Goal: Transaction & Acquisition: Purchase product/service

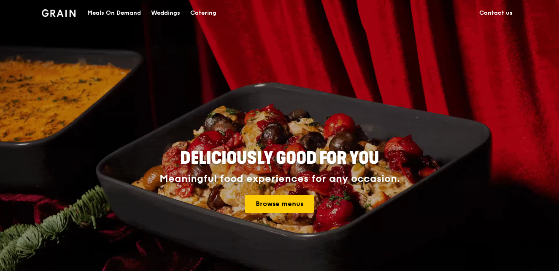
click at [204, 12] on div "Catering" at bounding box center [203, 12] width 26 height 25
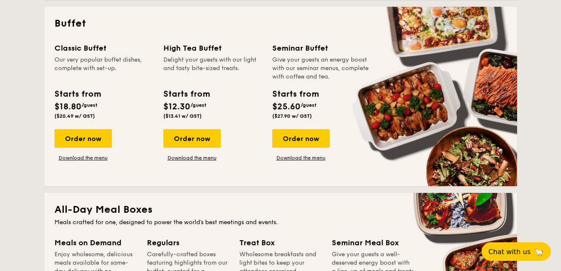
scroll to position [375, 0]
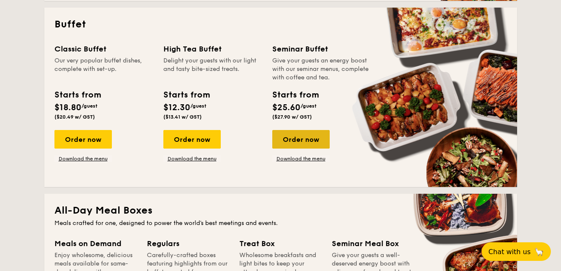
click at [309, 143] on div "Order now" at bounding box center [300, 139] width 57 height 19
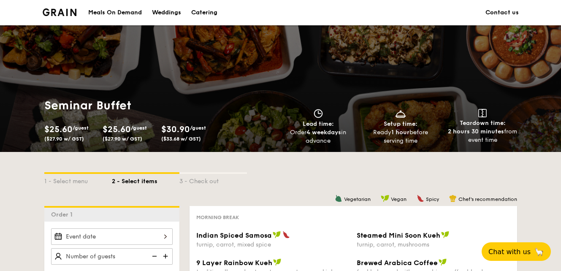
click at [185, 132] on span "$30.90" at bounding box center [175, 129] width 29 height 10
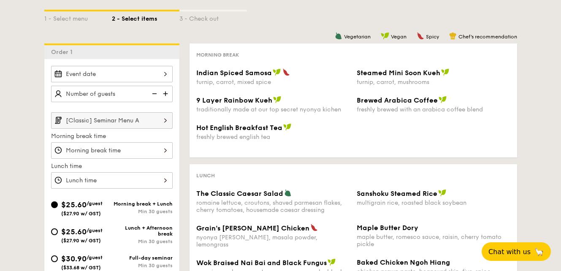
scroll to position [165, 0]
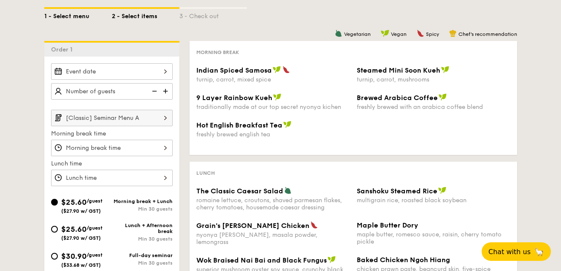
click at [73, 19] on div "1 - Select menu" at bounding box center [77, 15] width 67 height 12
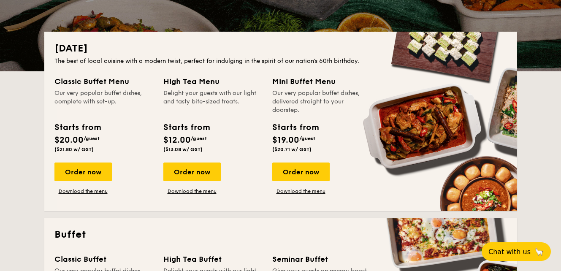
click at [301, 186] on div "Order now Download the menu" at bounding box center [300, 178] width 57 height 32
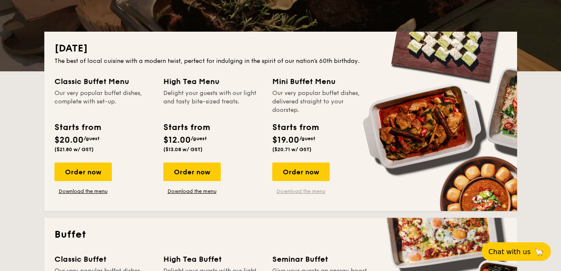
click at [301, 192] on link "Download the menu" at bounding box center [300, 191] width 57 height 7
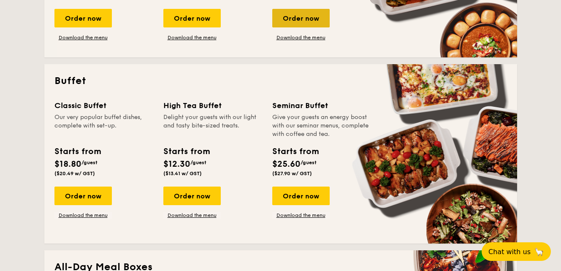
scroll to position [319, 0]
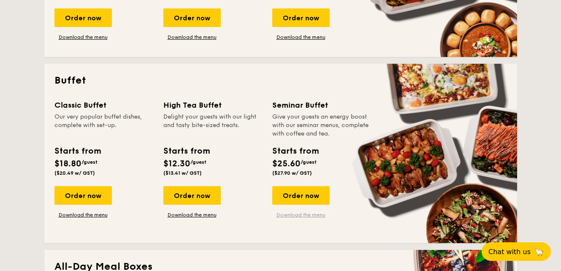
click at [302, 215] on link "Download the menu" at bounding box center [300, 214] width 57 height 7
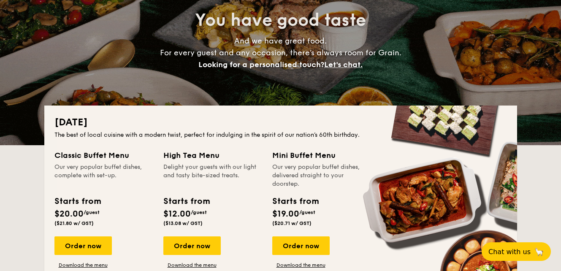
scroll to position [0, 0]
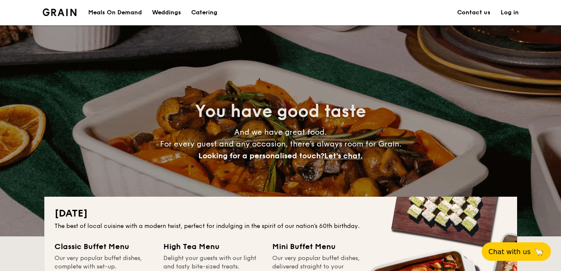
click at [201, 11] on h1 "Catering" at bounding box center [204, 12] width 26 height 25
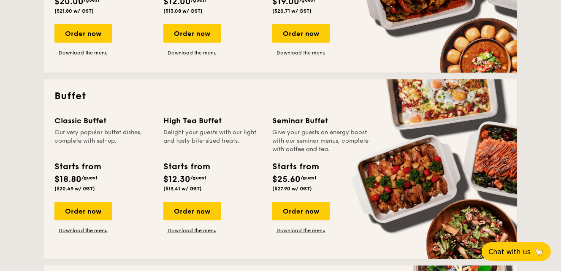
scroll to position [304, 0]
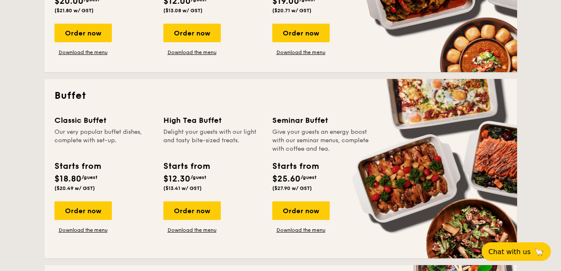
click at [302, 152] on div "Give your guests an energy boost with our seminar menus, complete with coffee a…" at bounding box center [321, 140] width 99 height 25
click at [296, 213] on div "Order now" at bounding box center [300, 210] width 57 height 19
